Goal: Task Accomplishment & Management: Complete application form

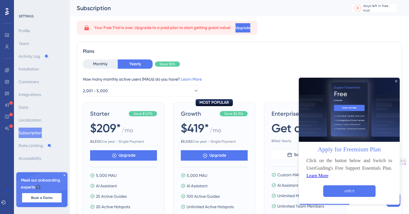
click at [396, 82] on icon "Close Preview" at bounding box center [396, 81] width 2 height 2
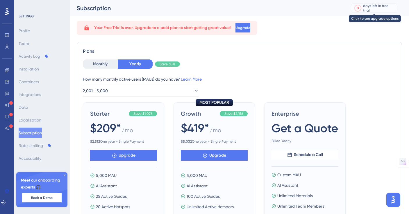
click at [356, 9] on div "0" at bounding box center [358, 8] width 6 height 6
click at [6, 204] on icon at bounding box center [3, 202] width 5 height 5
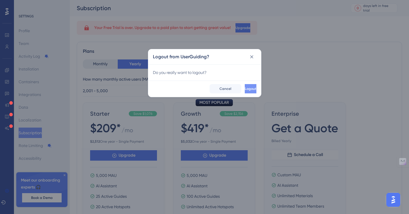
click at [245, 90] on span "Logout" at bounding box center [251, 89] width 12 height 5
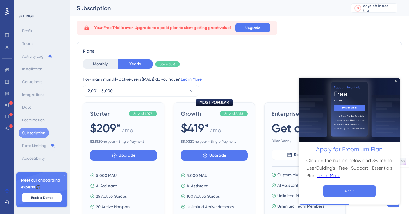
click at [397, 81] on img at bounding box center [349, 110] width 101 height 64
click at [396, 81] on icon "Close Preview" at bounding box center [396, 81] width 2 height 2
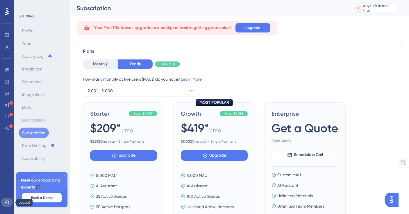
click at [8, 201] on icon at bounding box center [7, 203] width 4 height 4
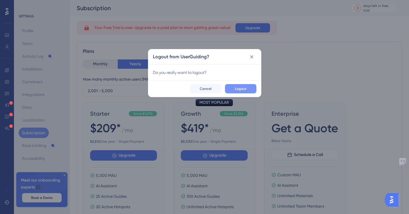
click at [243, 85] on button "Logout" at bounding box center [240, 88] width 31 height 9
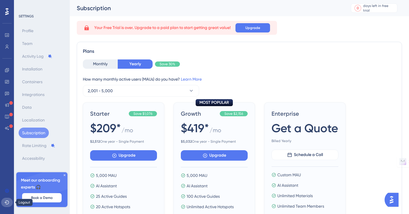
click at [8, 201] on icon at bounding box center [7, 203] width 4 height 4
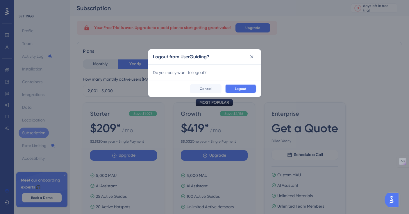
click at [243, 89] on span "Logout" at bounding box center [241, 89] width 12 height 5
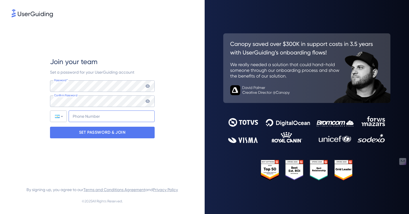
click at [109, 117] on input "+54" at bounding box center [112, 117] width 86 height 12
type input "+54 (11) 30911"
click at [147, 88] on icon at bounding box center [147, 86] width 5 height 5
click at [39, 88] on div "Join your team Set a password for your UserGuiding account Password* Your passw…" at bounding box center [102, 98] width 181 height 159
click at [146, 100] on icon at bounding box center [147, 101] width 5 height 5
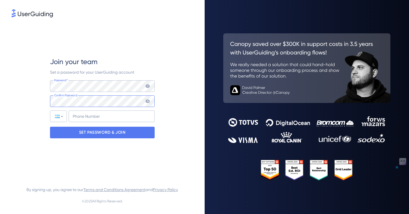
click at [10, 102] on div "Join your team Set a password for your UserGuiding account Password* Your passw…" at bounding box center [102, 107] width 204 height 214
click at [149, 86] on icon at bounding box center [148, 86] width 4 height 3
click at [43, 87] on div "Join your team Set a password for your UserGuiding account Password* Your passw…" at bounding box center [102, 98] width 181 height 159
click at [0, 214] on com-1password-button at bounding box center [0, 214] width 0 height 0
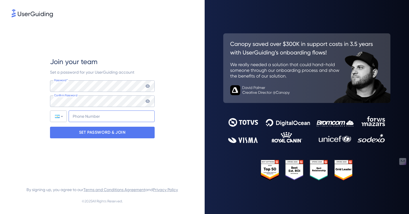
click at [124, 117] on input "tel" at bounding box center [112, 117] width 86 height 12
type input "+1"
click at [65, 118] on div at bounding box center [58, 116] width 16 height 11
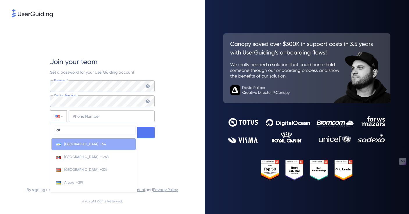
type input "ar"
click at [81, 143] on li "Argentina +54" at bounding box center [93, 145] width 84 height 12
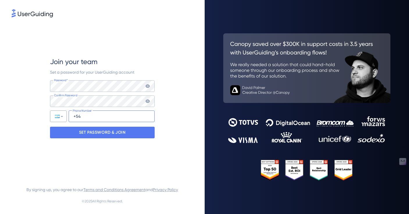
click at [96, 117] on input "+54" at bounding box center [112, 117] width 86 height 12
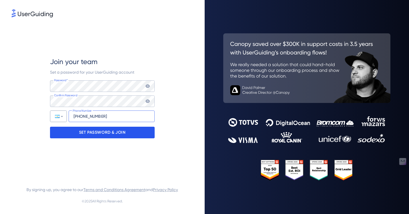
type input "+54 (11) 30911403"
click at [125, 135] on div "SET PASSWORD & JOIN" at bounding box center [102, 133] width 105 height 12
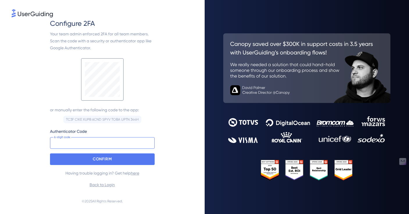
click at [89, 146] on input at bounding box center [102, 143] width 105 height 12
paste input "230 683"
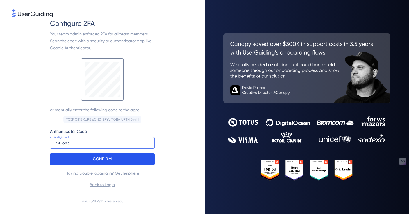
type input "230 683"
click at [150, 159] on div "CONFIRM" at bounding box center [102, 160] width 105 height 12
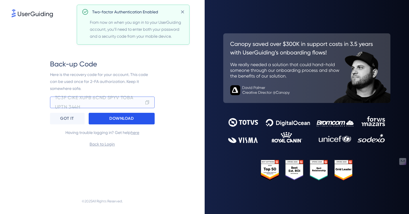
click at [125, 119] on p "DOWNLOAD" at bounding box center [121, 118] width 24 height 9
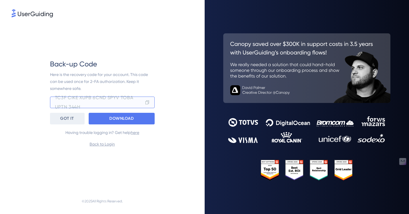
click at [72, 118] on p "GOT IT" at bounding box center [67, 118] width 14 height 9
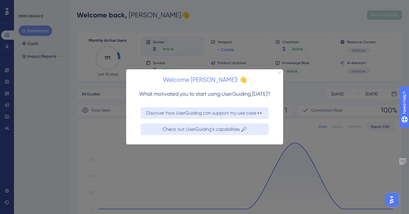
click at [279, 73] on icon "Close Preview" at bounding box center [279, 73] width 2 height 2
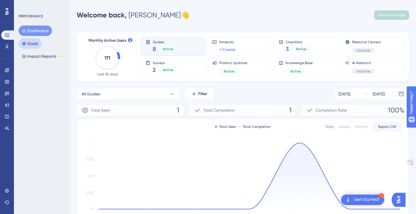
click at [32, 43] on button "Goals" at bounding box center [30, 43] width 23 height 10
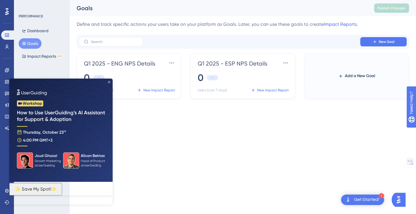
click at [109, 82] on icon "Close Preview" at bounding box center [109, 82] width 2 height 2
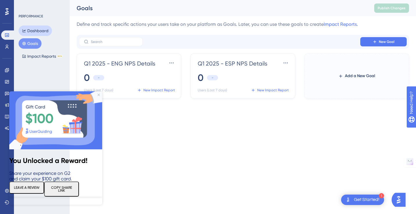
click at [40, 30] on button "Dashboard" at bounding box center [35, 31] width 33 height 10
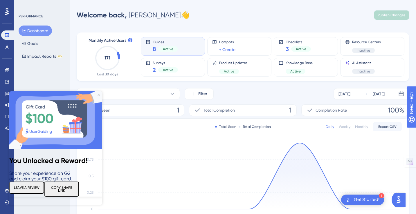
click at [99, 95] on icon "Close Preview" at bounding box center [99, 95] width 2 height 2
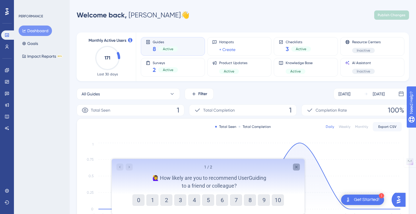
click at [296, 168] on icon "Close survey" at bounding box center [296, 167] width 5 height 5
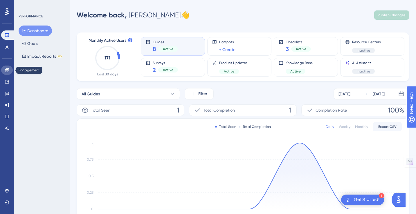
click at [7, 72] on icon at bounding box center [7, 70] width 4 height 4
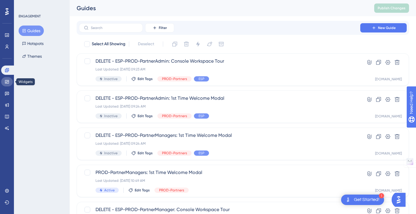
click at [7, 82] on icon at bounding box center [7, 82] width 5 height 5
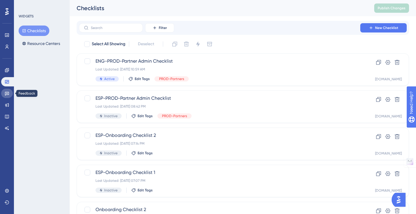
click at [7, 93] on icon at bounding box center [7, 94] width 4 height 4
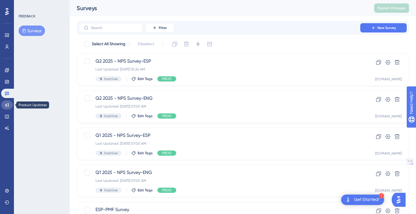
click at [7, 107] on icon at bounding box center [7, 105] width 5 height 5
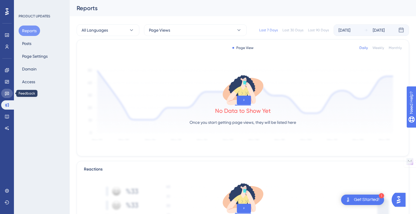
click at [6, 96] on link at bounding box center [7, 93] width 12 height 9
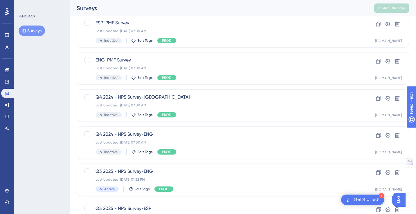
scroll to position [225, 0]
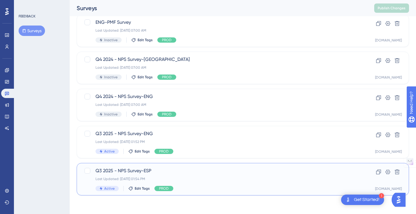
click at [131, 170] on span "Q3 2025 - NPS Survey-ESP" at bounding box center [220, 171] width 248 height 7
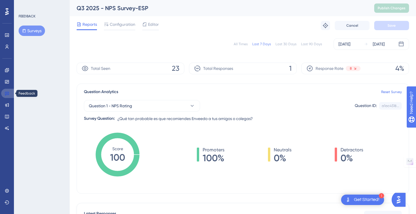
click at [6, 95] on icon at bounding box center [7, 93] width 5 height 5
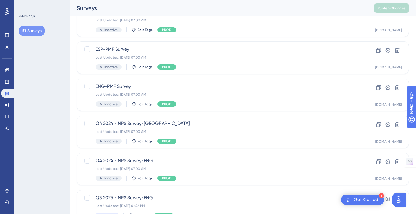
scroll to position [225, 0]
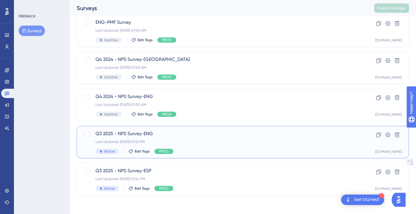
click at [135, 135] on span "Q3 2025 - NPS Survey-ENG" at bounding box center [220, 133] width 248 height 7
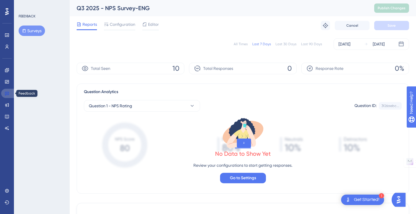
click at [7, 94] on icon at bounding box center [7, 93] width 5 height 5
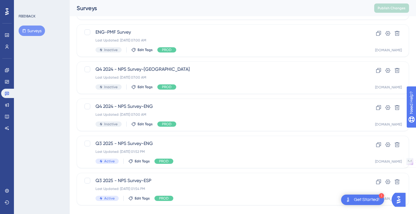
scroll to position [225, 0]
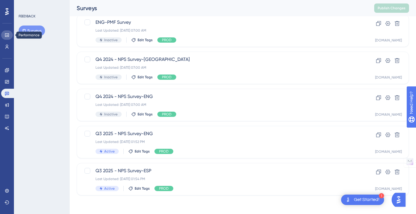
click at [7, 35] on icon at bounding box center [7, 35] width 5 height 5
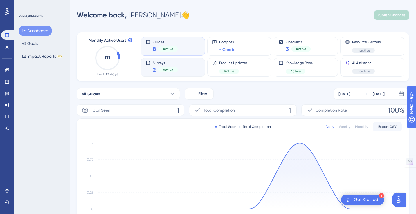
click at [175, 67] on div "Active" at bounding box center [168, 69] width 20 height 5
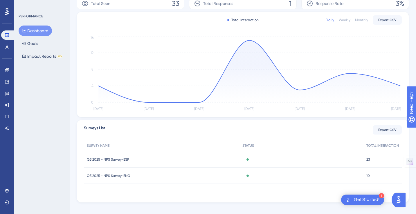
scroll to position [114, 0]
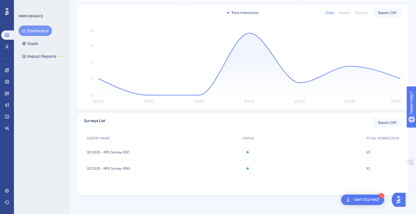
click at [121, 151] on span "Q3 2025 - NPS Survey-ESP" at bounding box center [108, 152] width 42 height 5
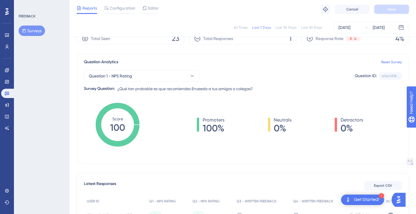
scroll to position [21, 0]
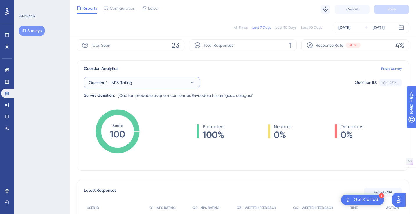
click at [191, 82] on icon at bounding box center [192, 83] width 3 height 2
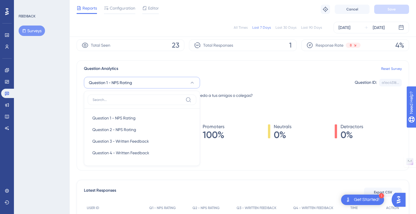
scroll to position [42, 0]
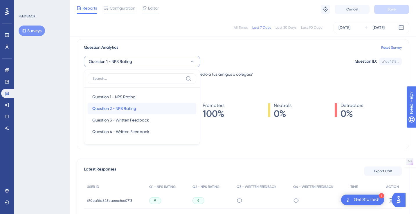
click at [182, 106] on div "Question 2 - NPS Rating Question 2 - NPS Rating" at bounding box center [141, 109] width 99 height 12
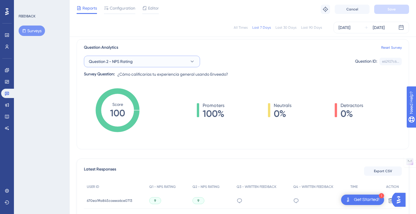
click at [193, 62] on icon at bounding box center [192, 62] width 3 height 2
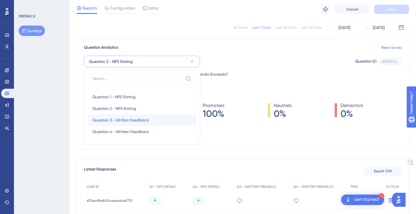
click at [165, 121] on div "Question 3 - Written Feedback Question 3 - Written Feedback" at bounding box center [141, 120] width 99 height 12
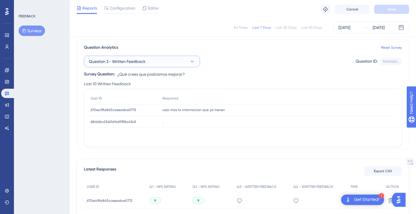
click at [193, 60] on icon at bounding box center [192, 62] width 6 height 6
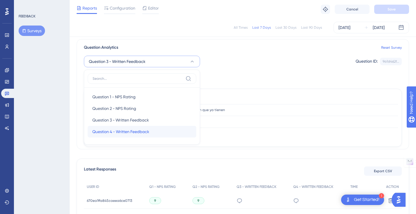
click at [160, 128] on div "Question 4 - Written Feedback Question 4 - Written Feedback" at bounding box center [141, 132] width 99 height 12
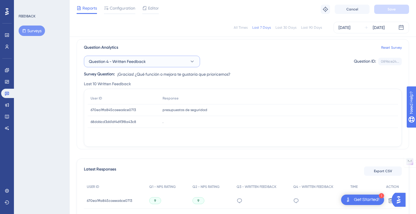
click at [191, 62] on icon at bounding box center [192, 62] width 6 height 6
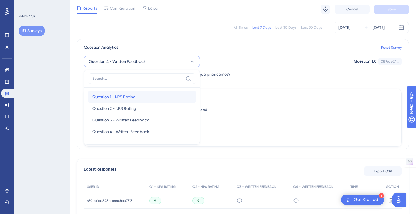
click at [155, 96] on div "Question 1 - NPS Rating Question 1 - NPS Rating" at bounding box center [141, 97] width 99 height 12
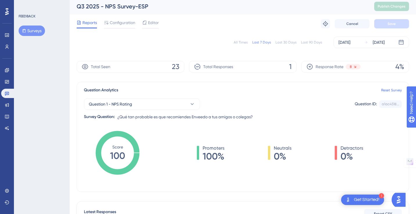
scroll to position [0, 0]
